Goal: Transaction & Acquisition: Purchase product/service

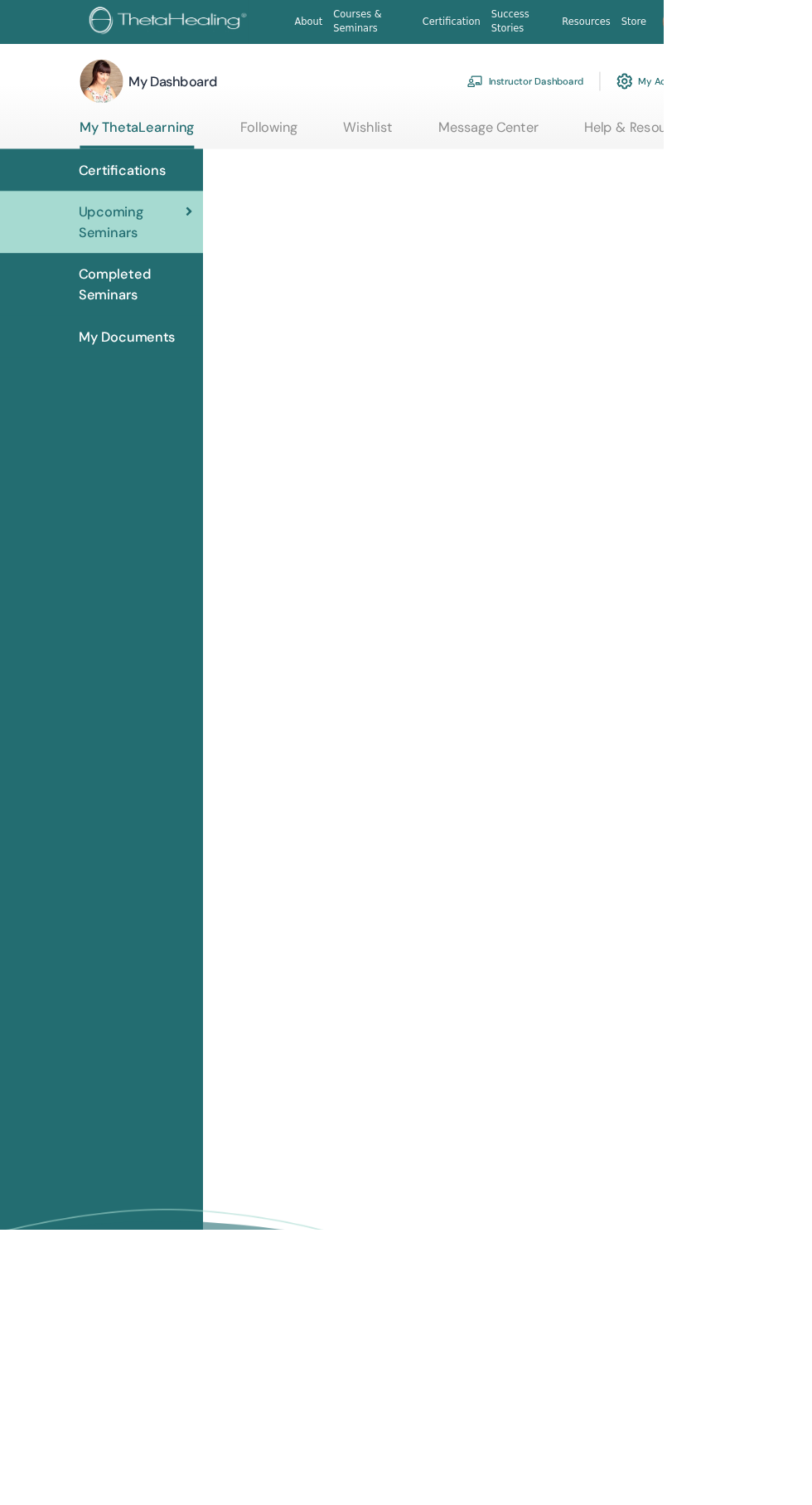
click at [688, 98] on link "Instructor Dashboard" at bounding box center [643, 99] width 142 height 36
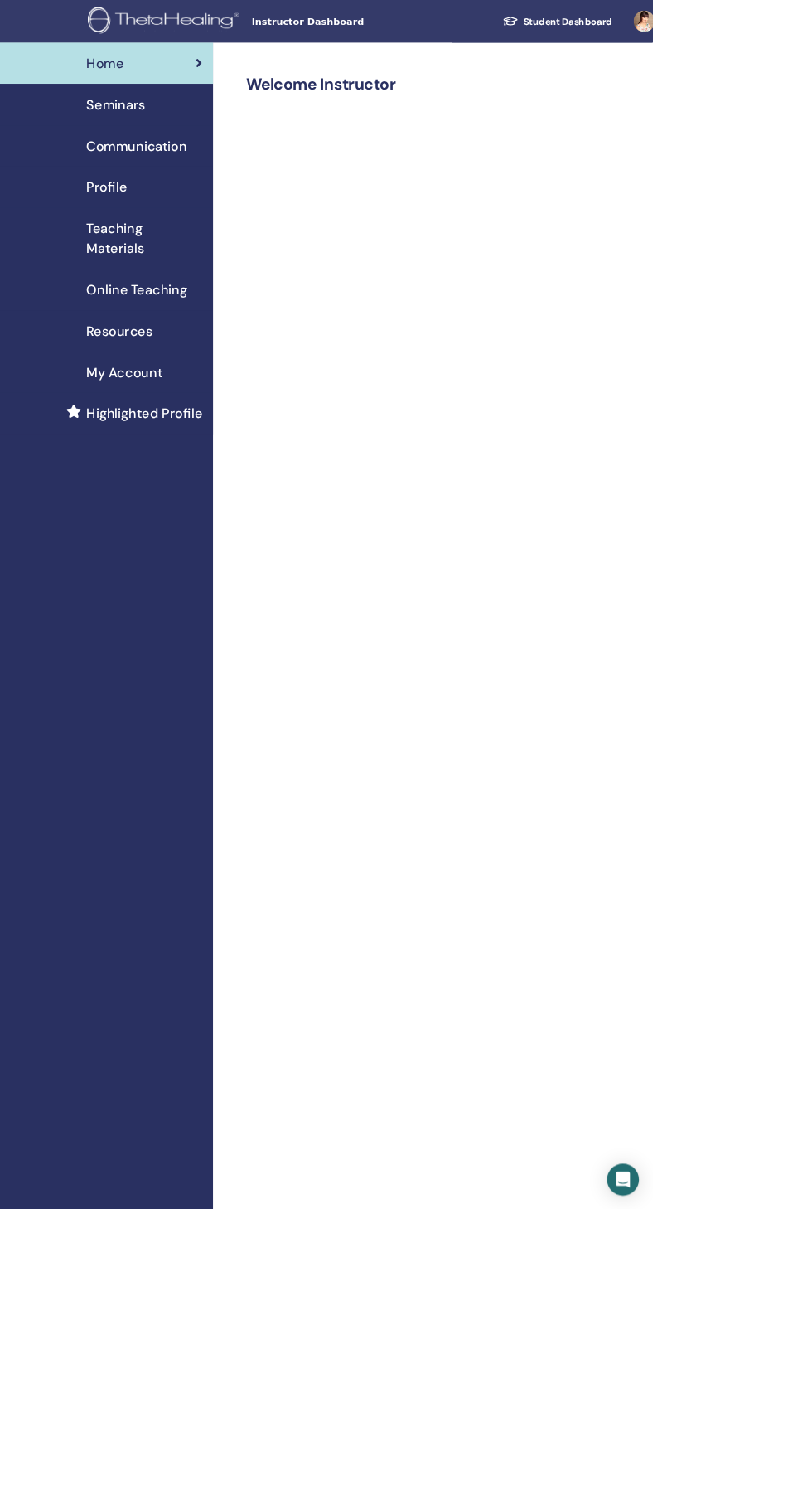
click at [196, 366] on span "Online Teaching" at bounding box center [170, 360] width 125 height 25
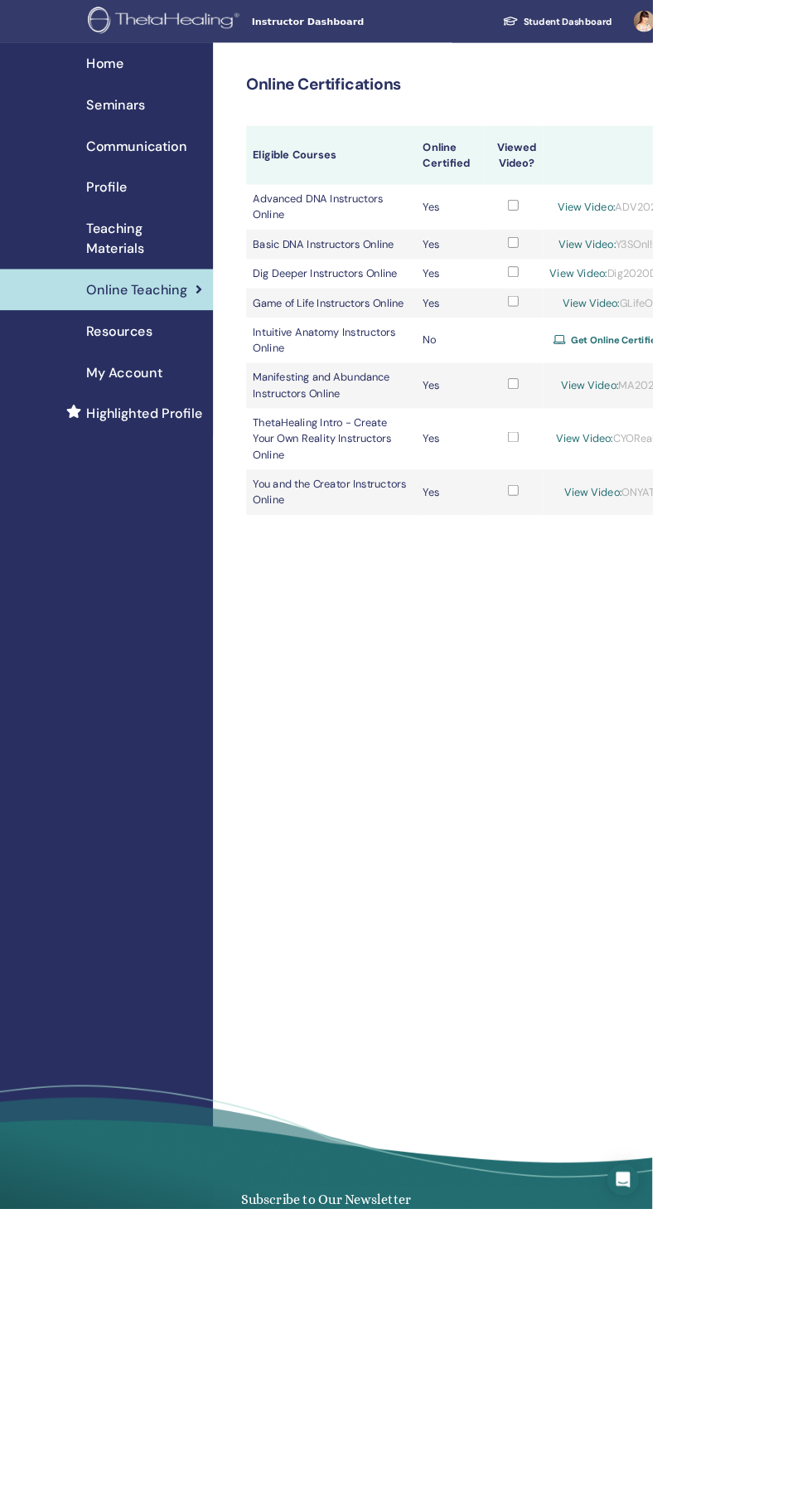
click at [791, 436] on link "Get Online Certified" at bounding box center [769, 423] width 160 height 25
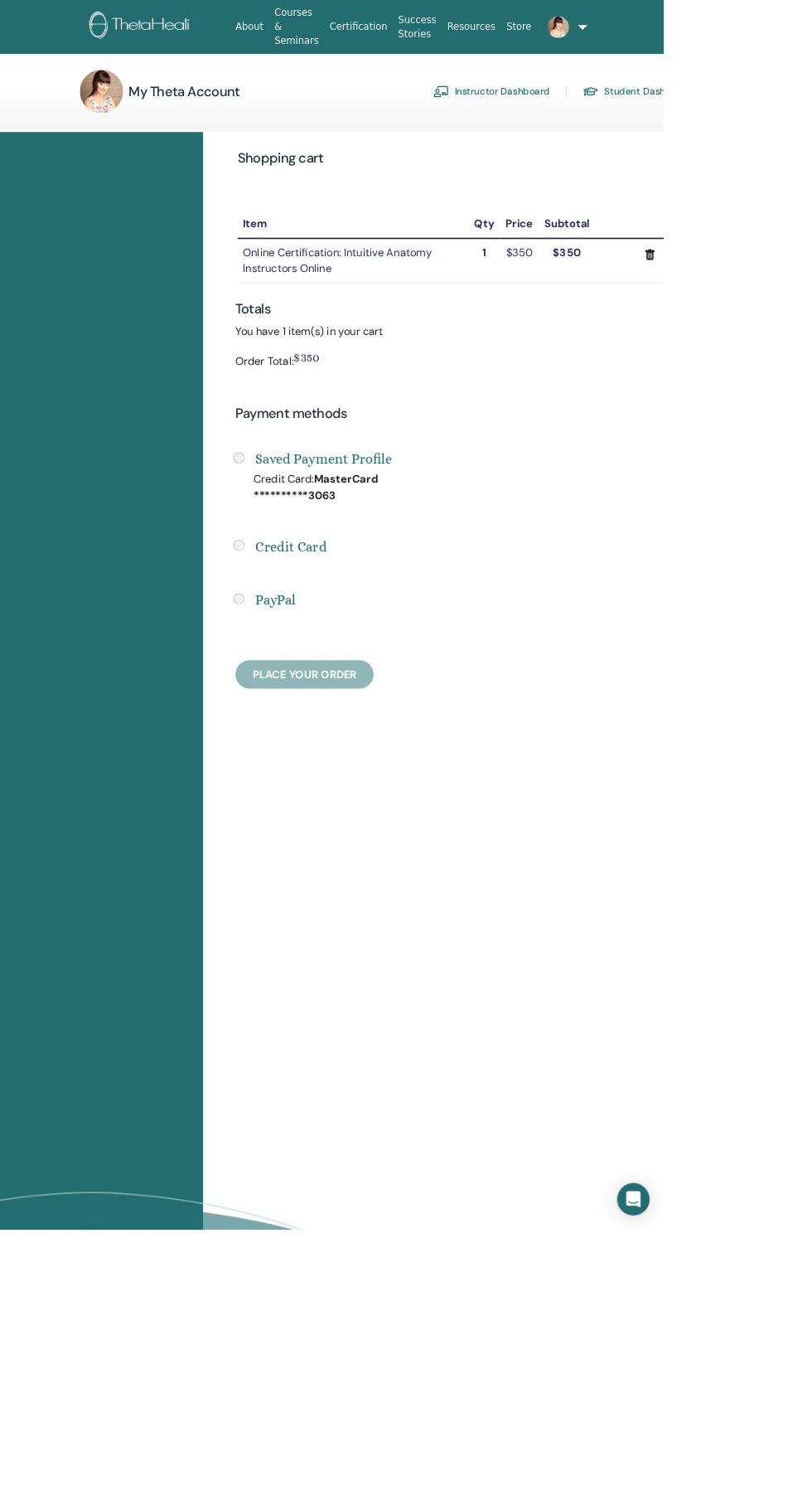
click at [613, 116] on link "Instructor Dashboard" at bounding box center [601, 112] width 142 height 27
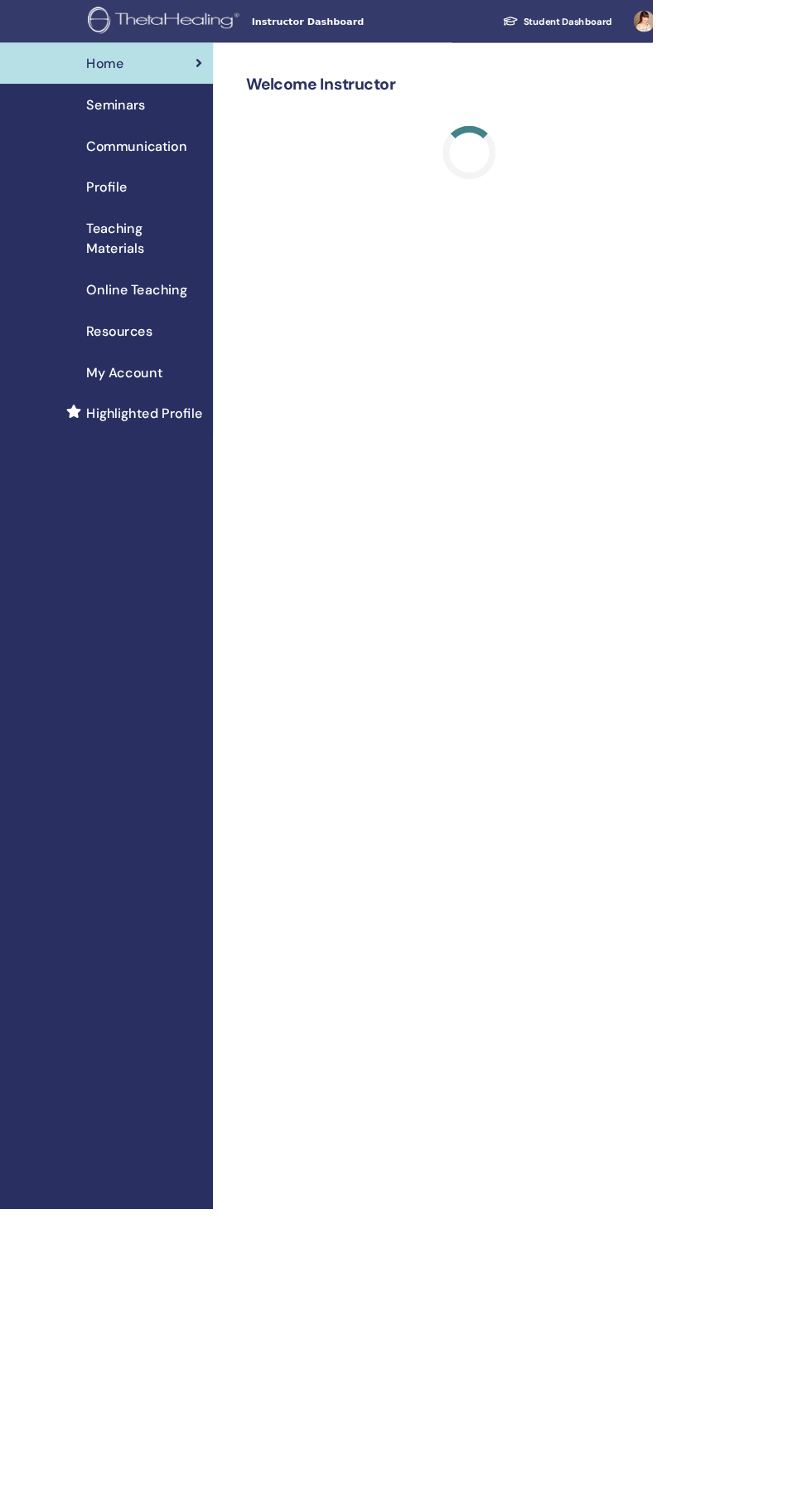
click at [208, 473] on div "My Account" at bounding box center [133, 463] width 239 height 25
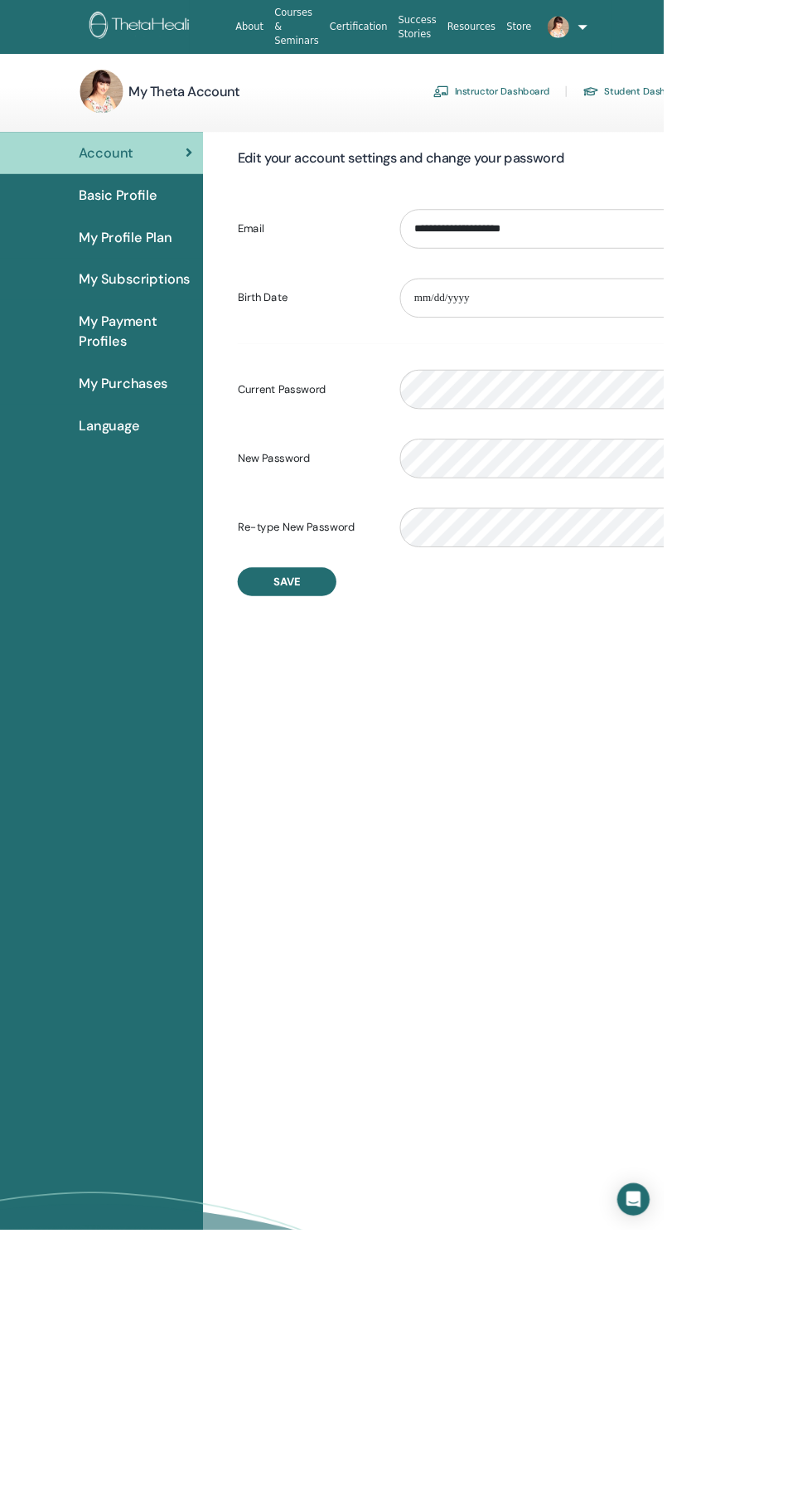
click at [191, 290] on span "My Profile Plan" at bounding box center [154, 290] width 116 height 25
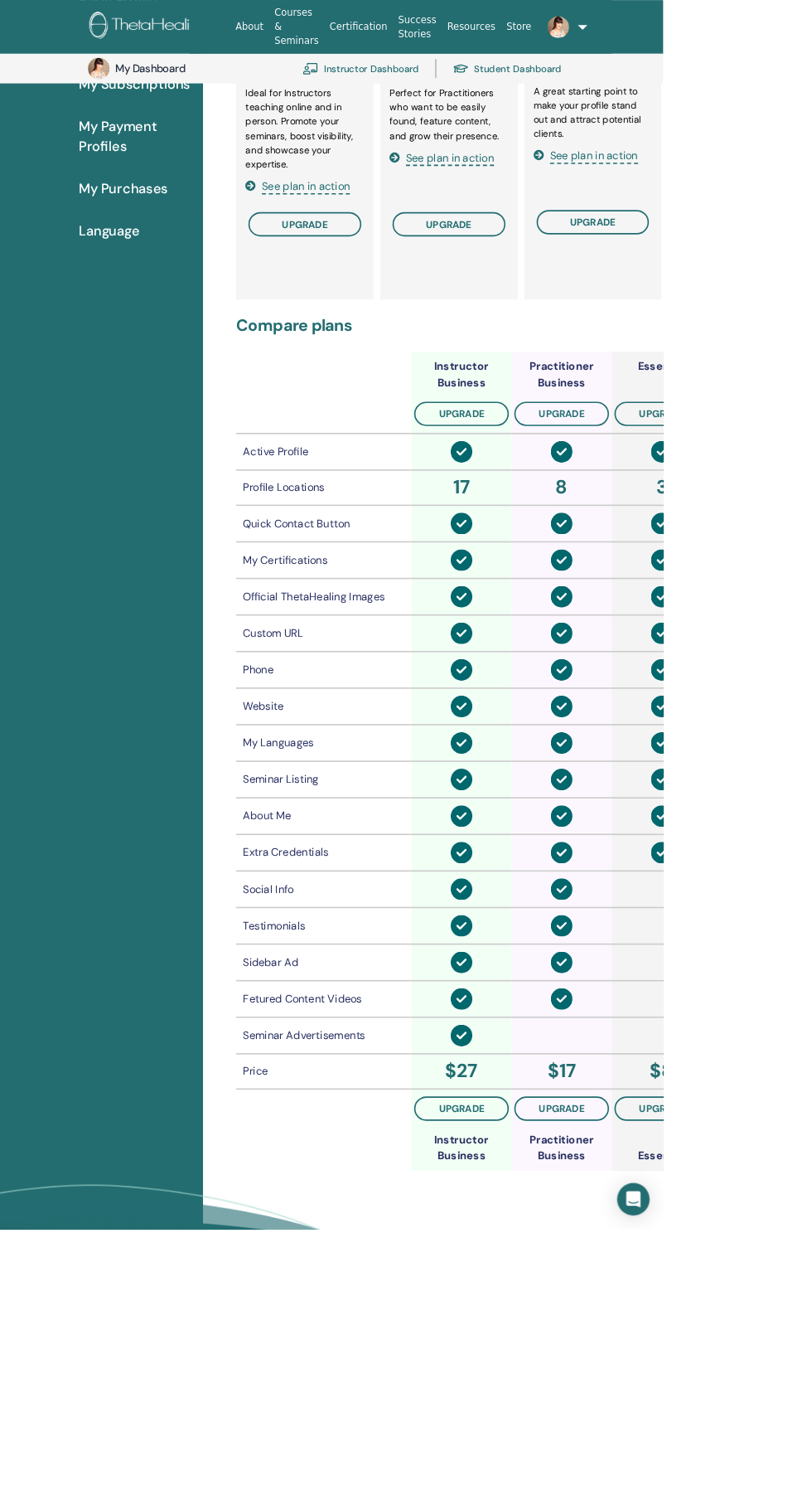
scroll to position [276, 0]
click at [811, 1351] on button "upgrade" at bounding box center [810, 1356] width 116 height 30
